Goal: Navigation & Orientation: Go to known website

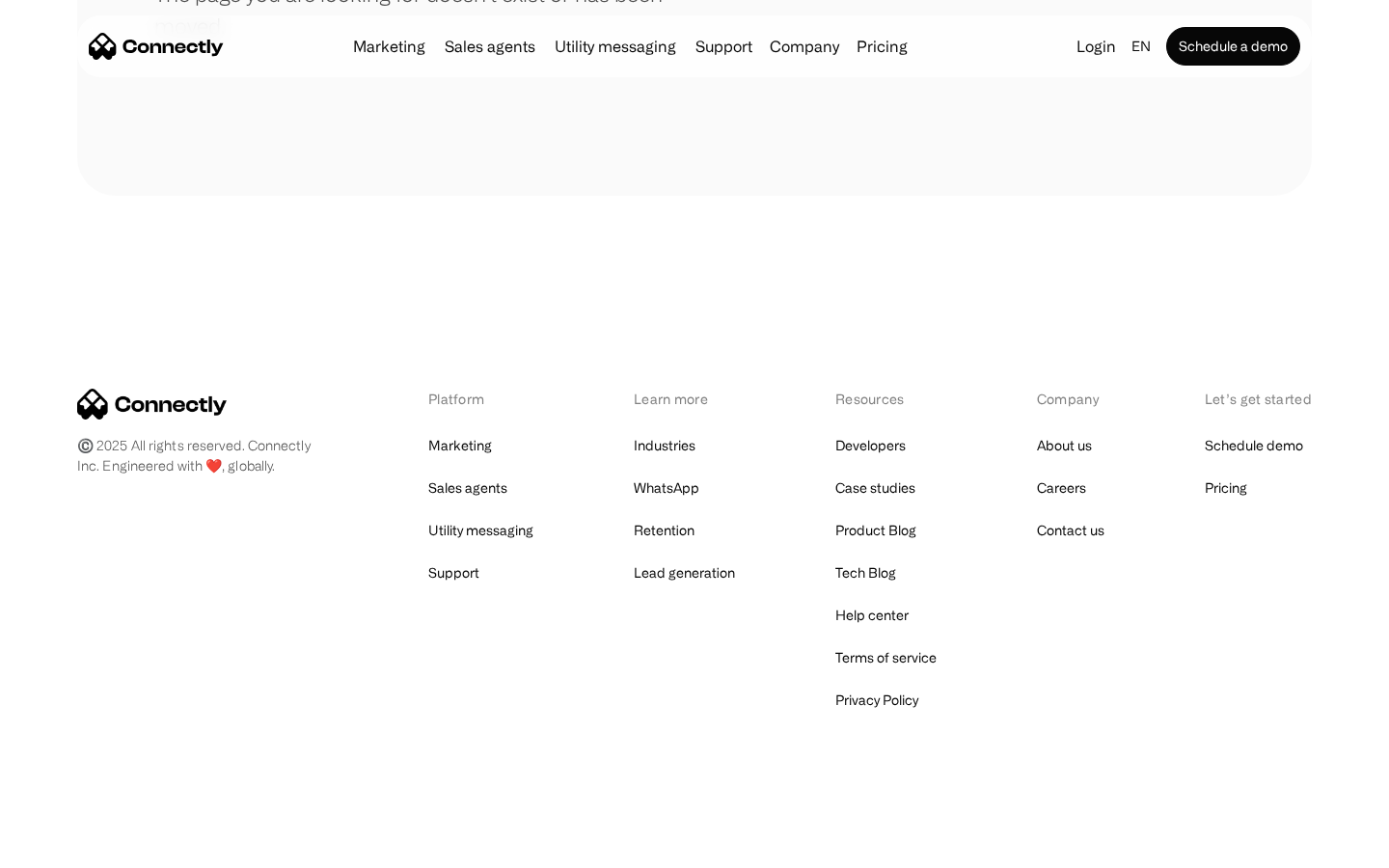
scroll to position [352, 0]
